Goal: Find specific page/section: Find specific page/section

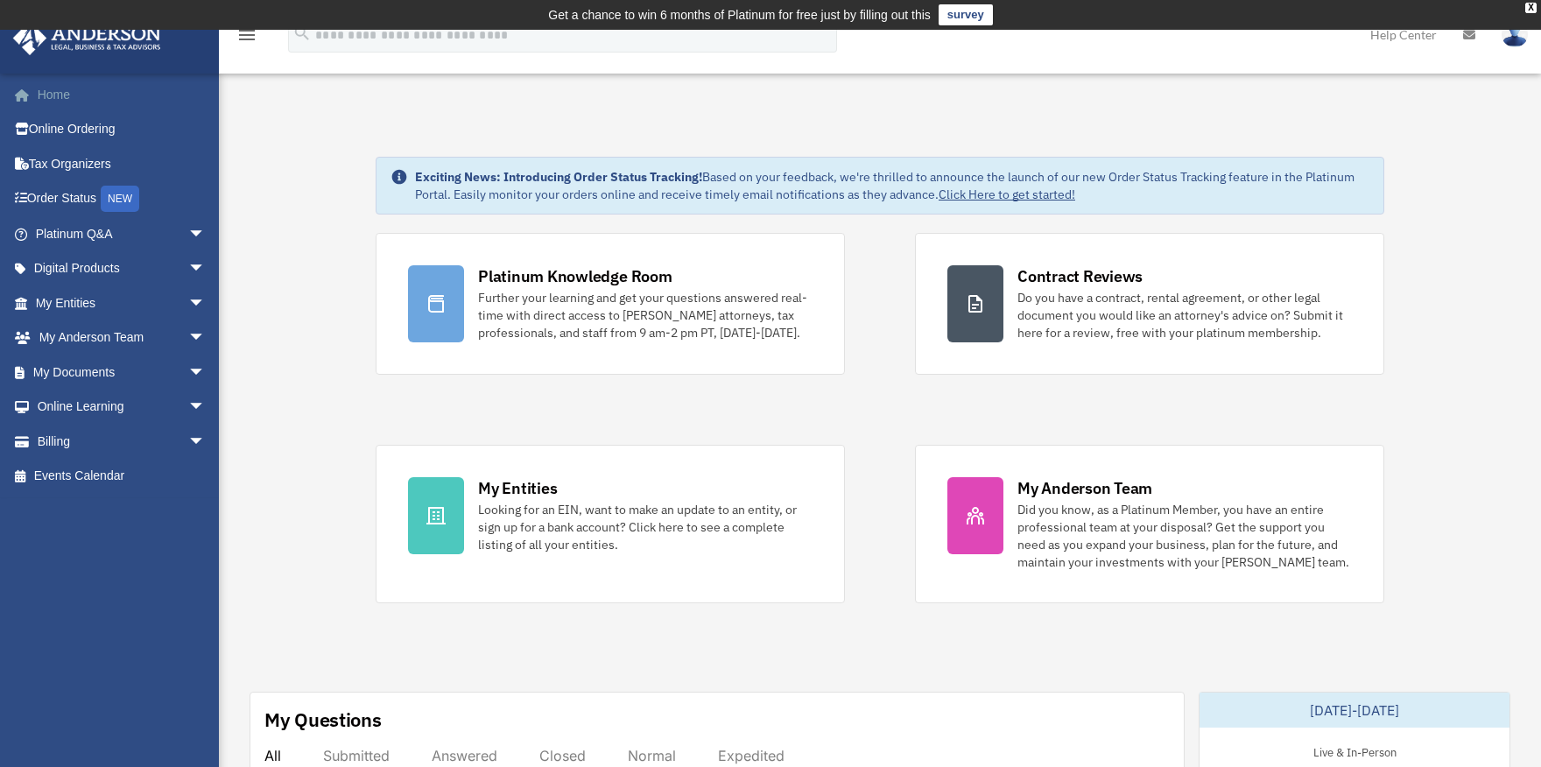
click at [54, 95] on link "Home" at bounding box center [122, 94] width 220 height 35
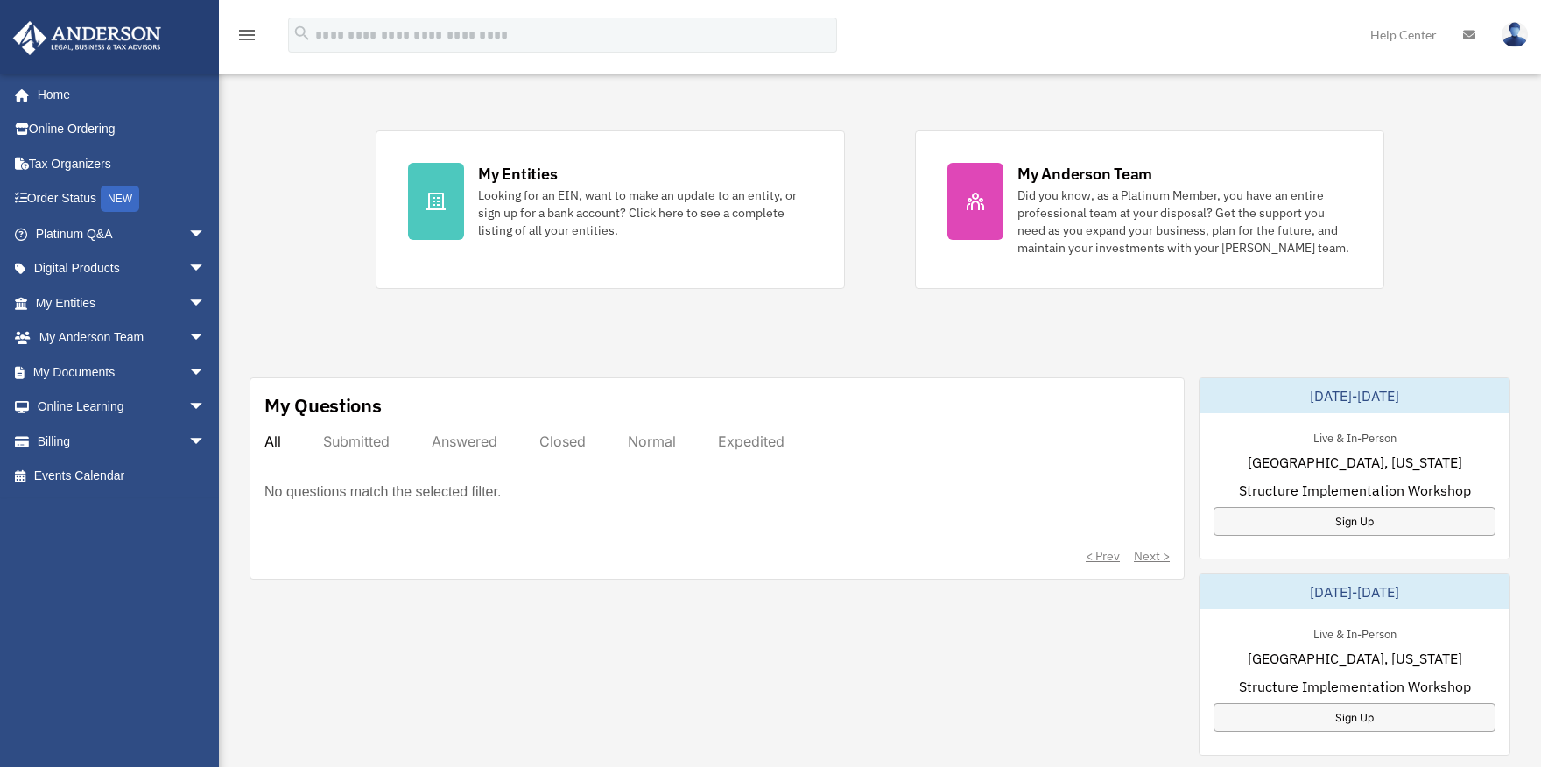
scroll to position [350, 0]
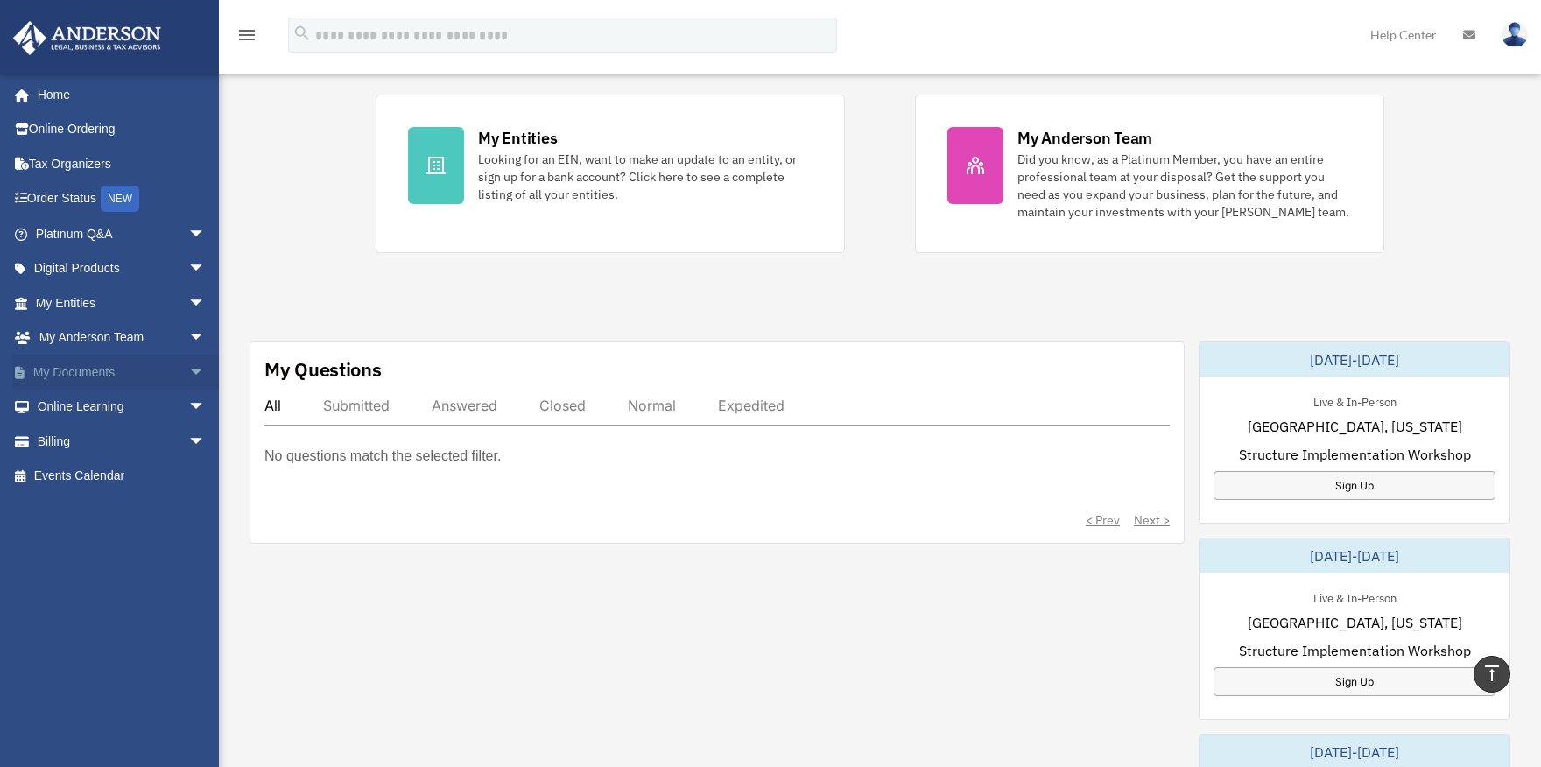
click at [188, 374] on span "arrow_drop_down" at bounding box center [205, 373] width 35 height 36
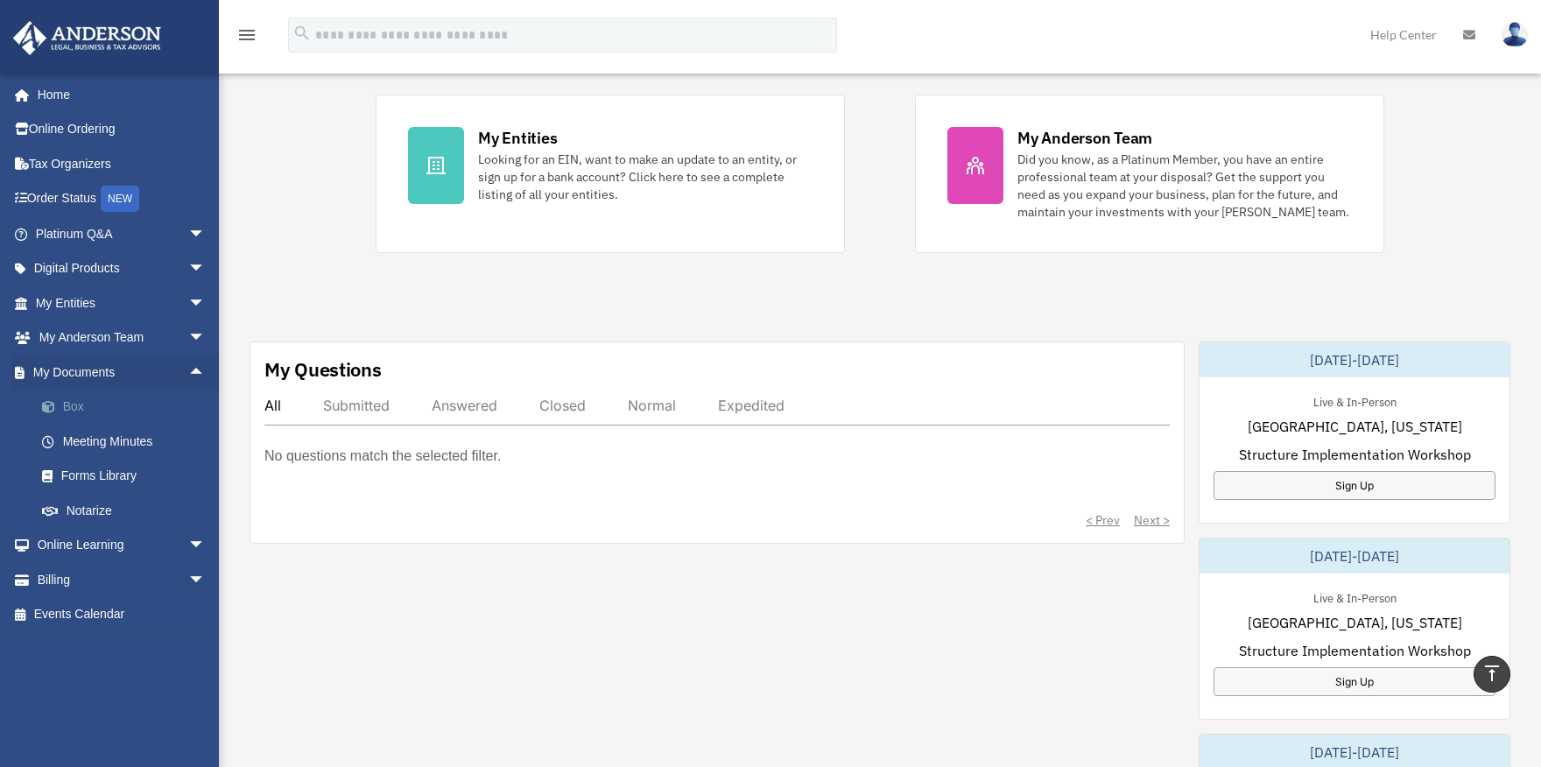
click at [76, 409] on link "Box" at bounding box center [128, 407] width 207 height 35
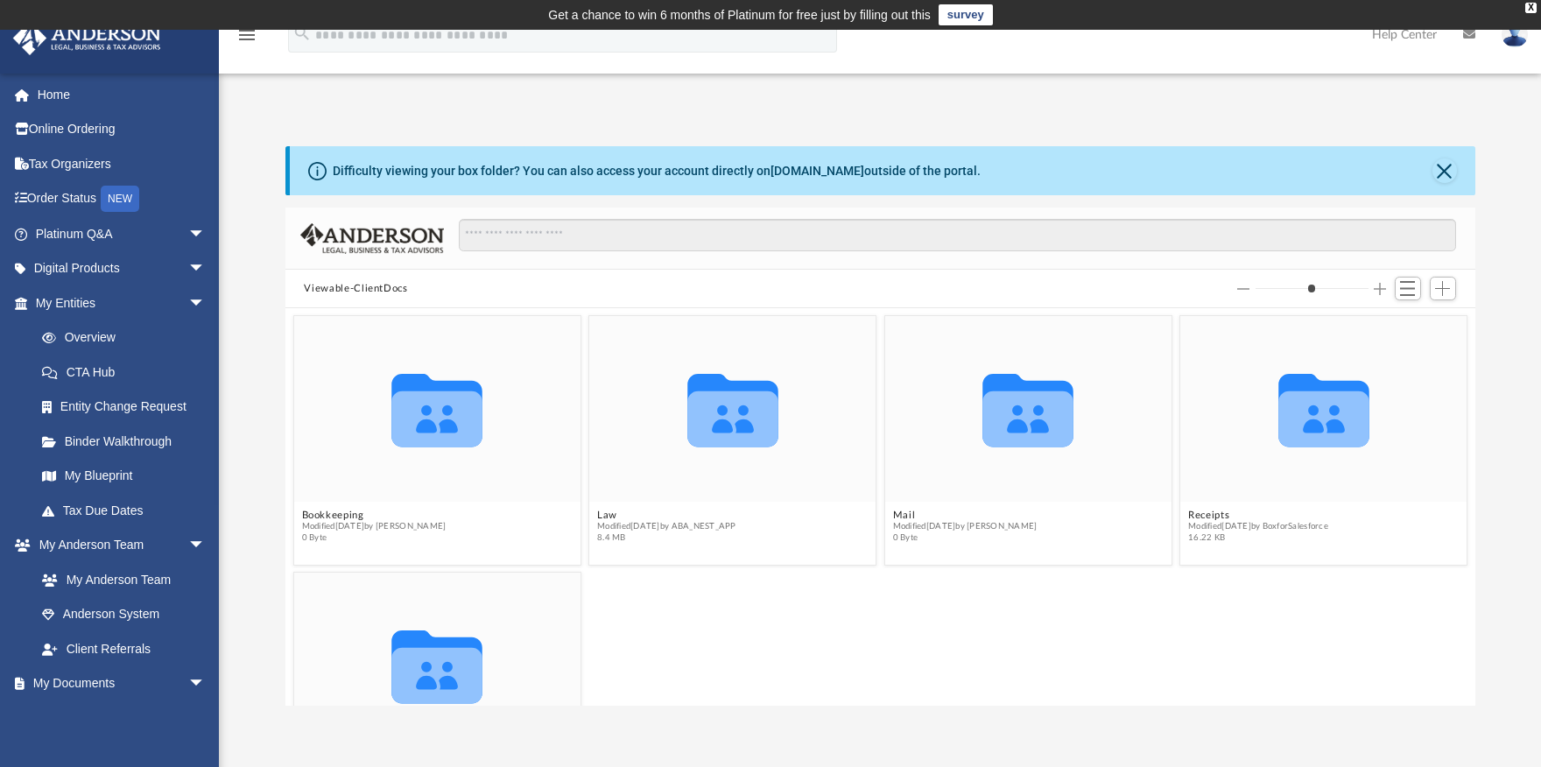
scroll to position [88, 0]
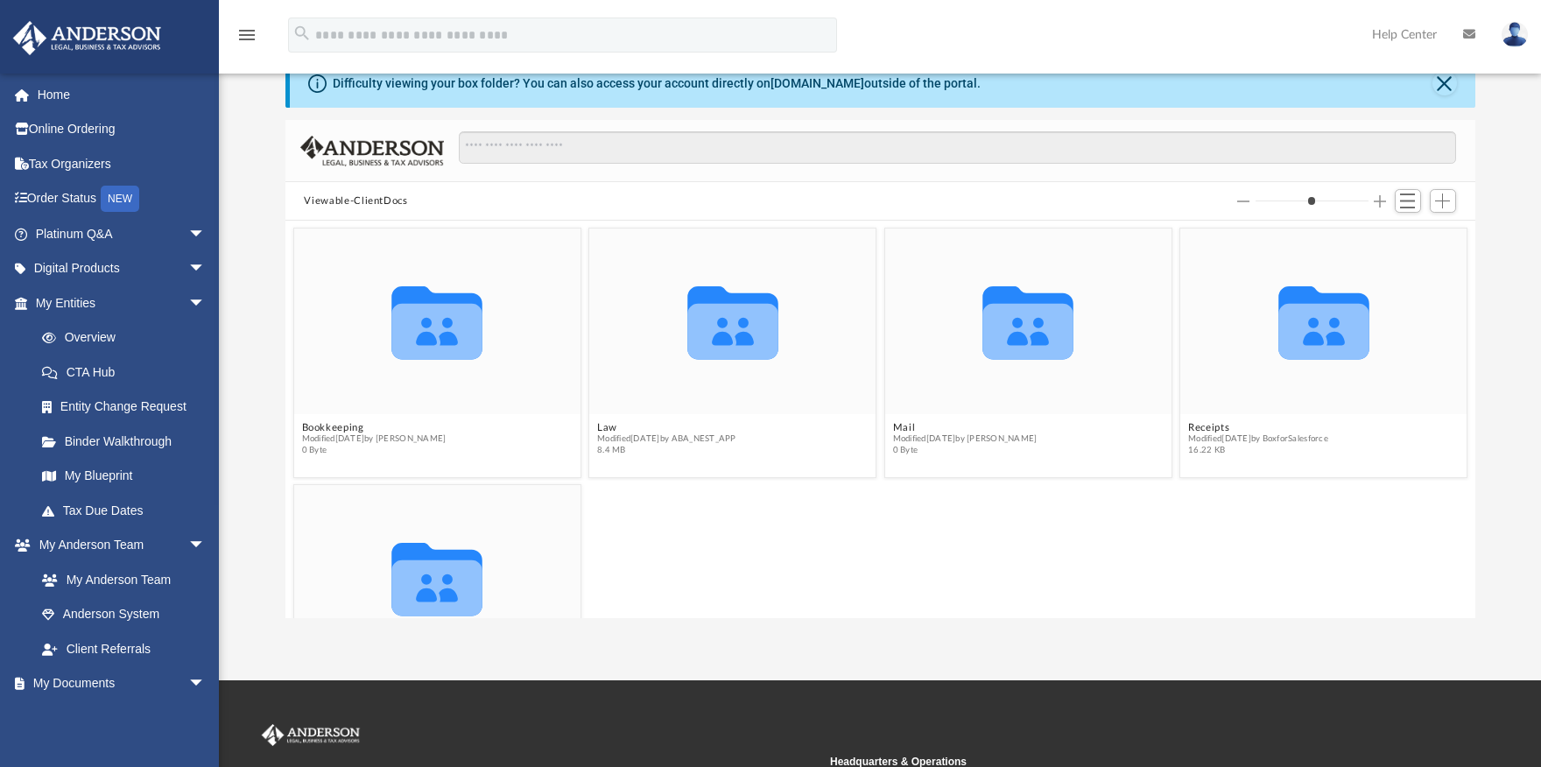
click at [1468, 35] on icon at bounding box center [1469, 34] width 12 height 12
